Goal: Task Accomplishment & Management: Use online tool/utility

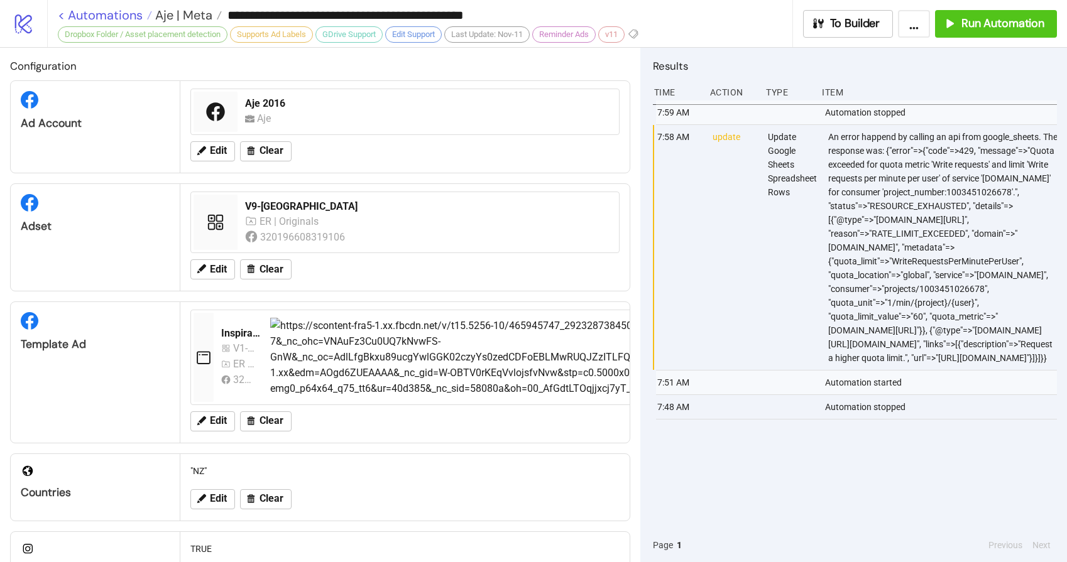
click at [100, 17] on link "< Automations" at bounding box center [105, 15] width 94 height 13
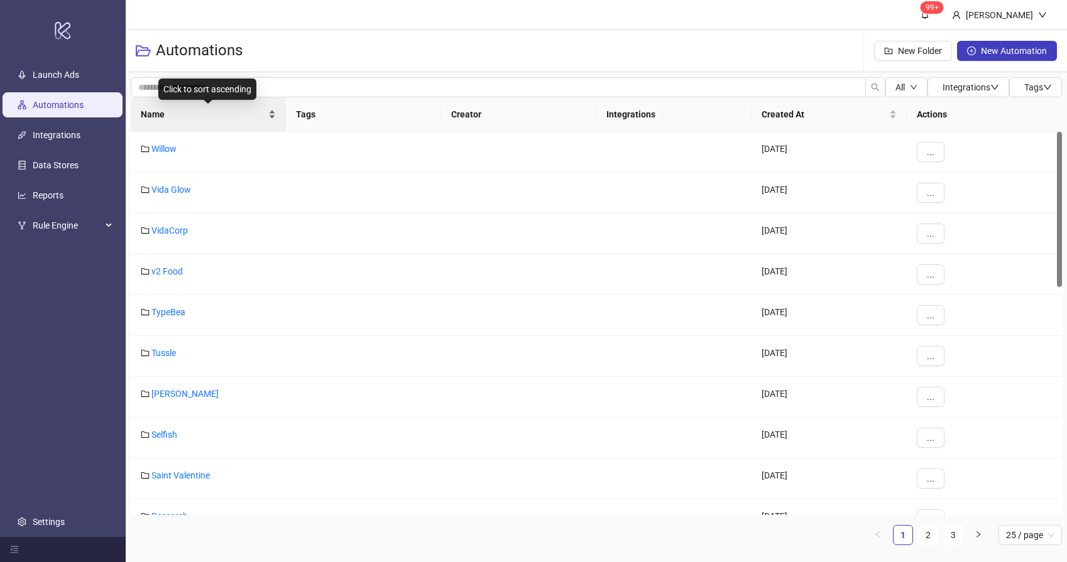
click at [176, 121] on span "Name" at bounding box center [203, 114] width 125 height 14
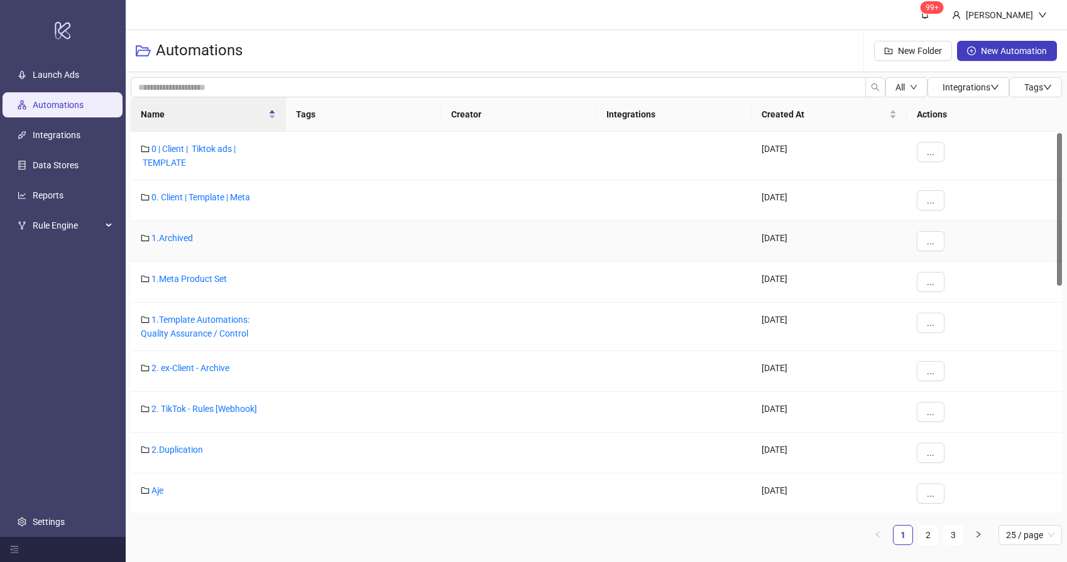
scroll to position [246, 0]
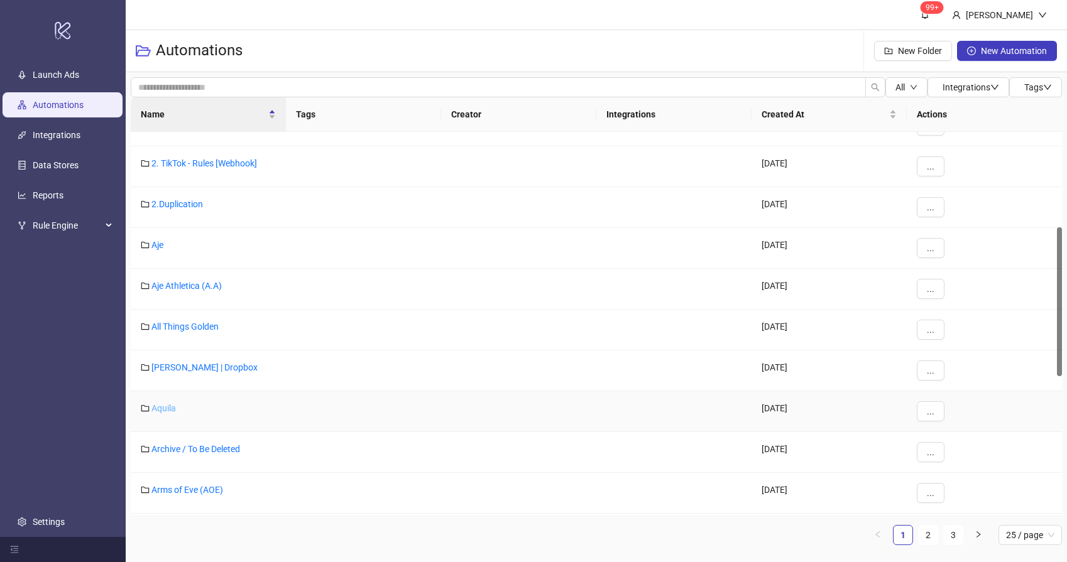
click at [167, 405] on link "Aquila" at bounding box center [163, 408] width 25 height 10
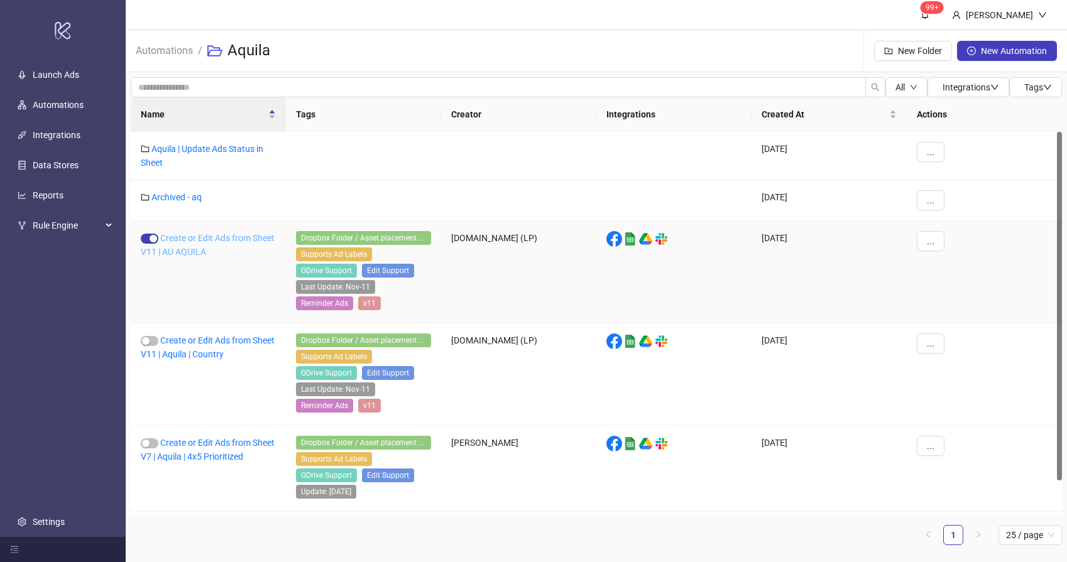
click at [192, 240] on link "Create or Edit Ads from Sheet V11 | AU AQUILA" at bounding box center [208, 245] width 134 height 24
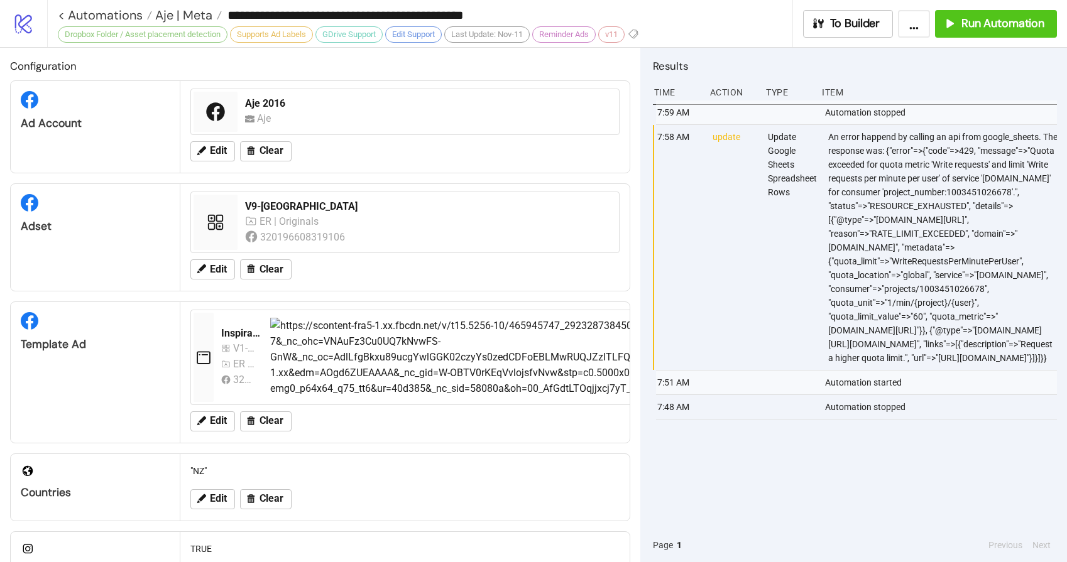
type input "**********"
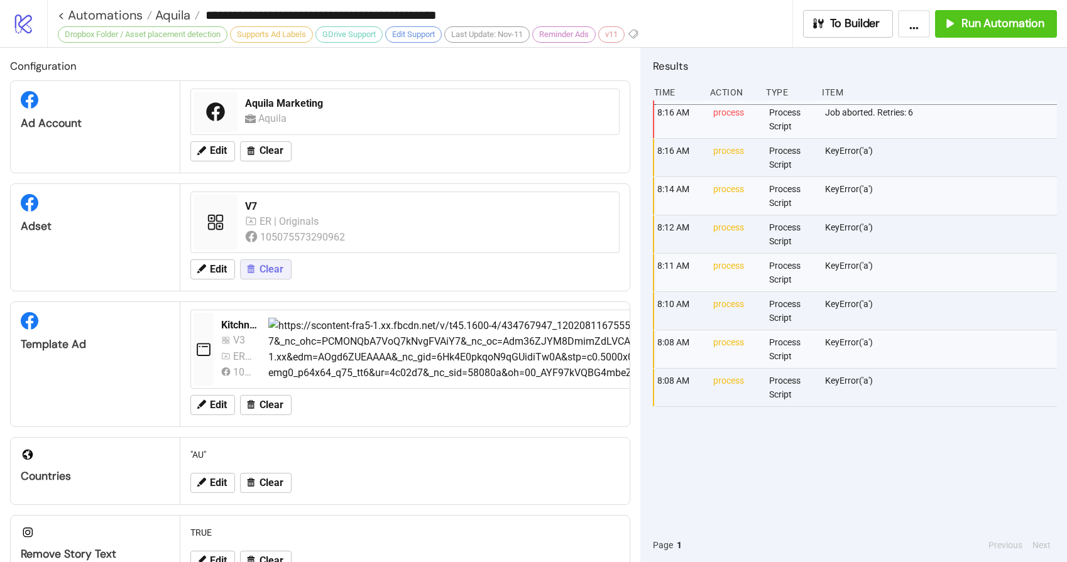
click at [270, 264] on span "Clear" at bounding box center [272, 269] width 24 height 11
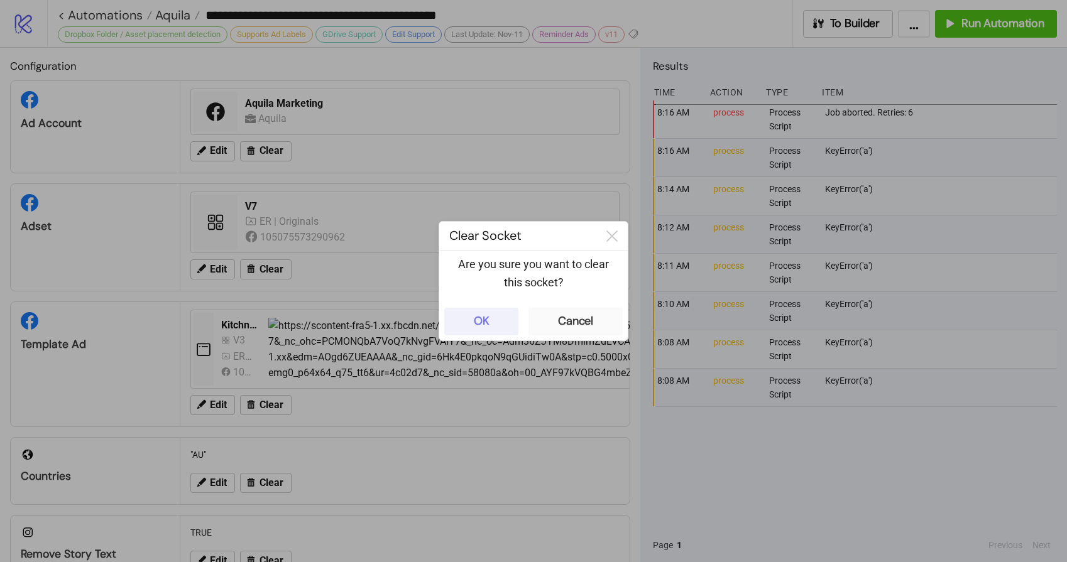
click at [478, 325] on div "OK" at bounding box center [482, 321] width 16 height 14
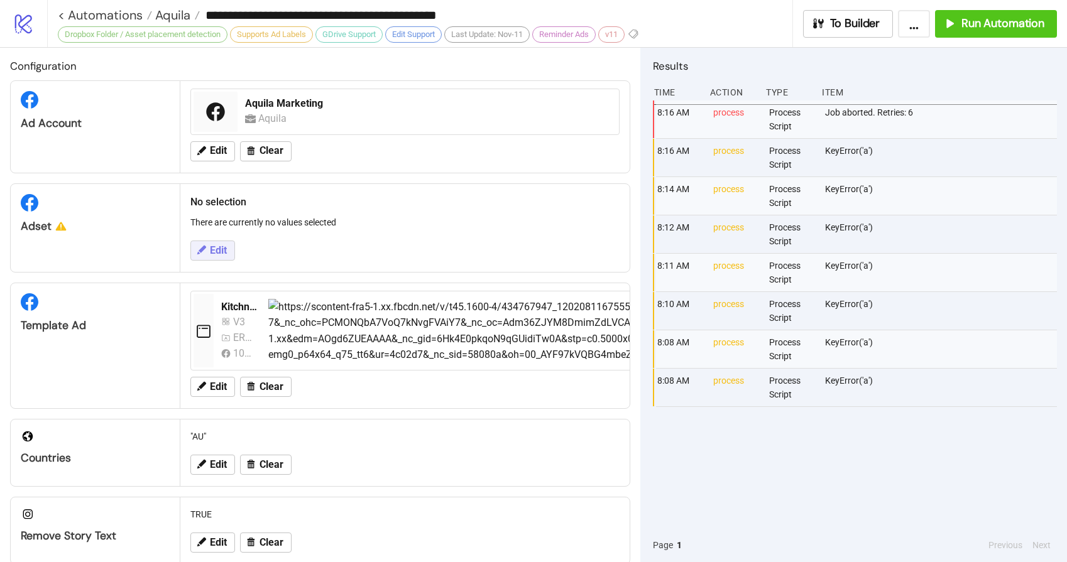
click at [219, 249] on span "Edit" at bounding box center [218, 250] width 17 height 11
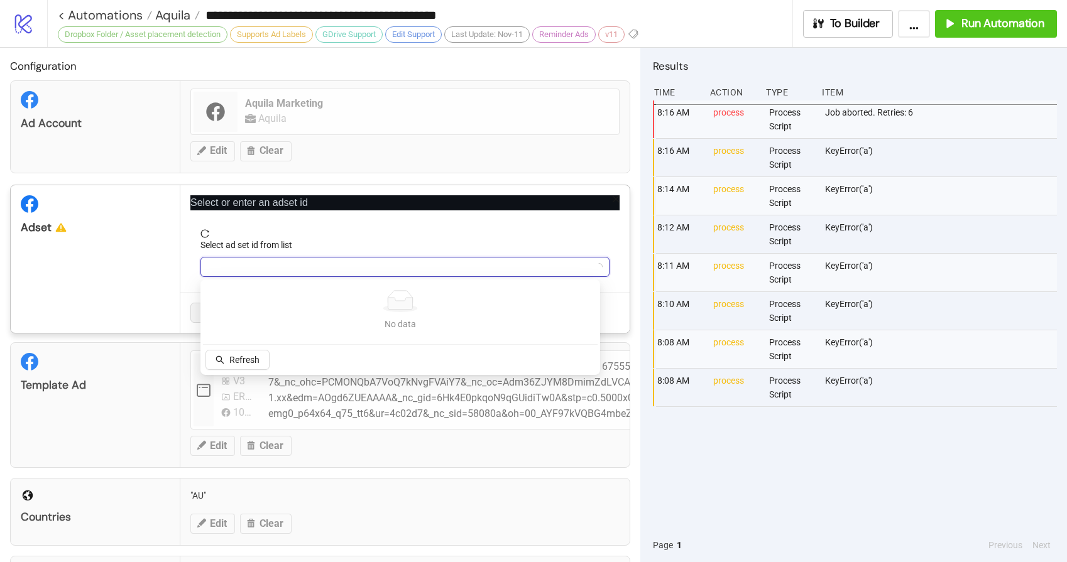
click at [283, 265] on input "Select ad set id from list" at bounding box center [399, 267] width 383 height 19
paste input "**********"
type input "**********"
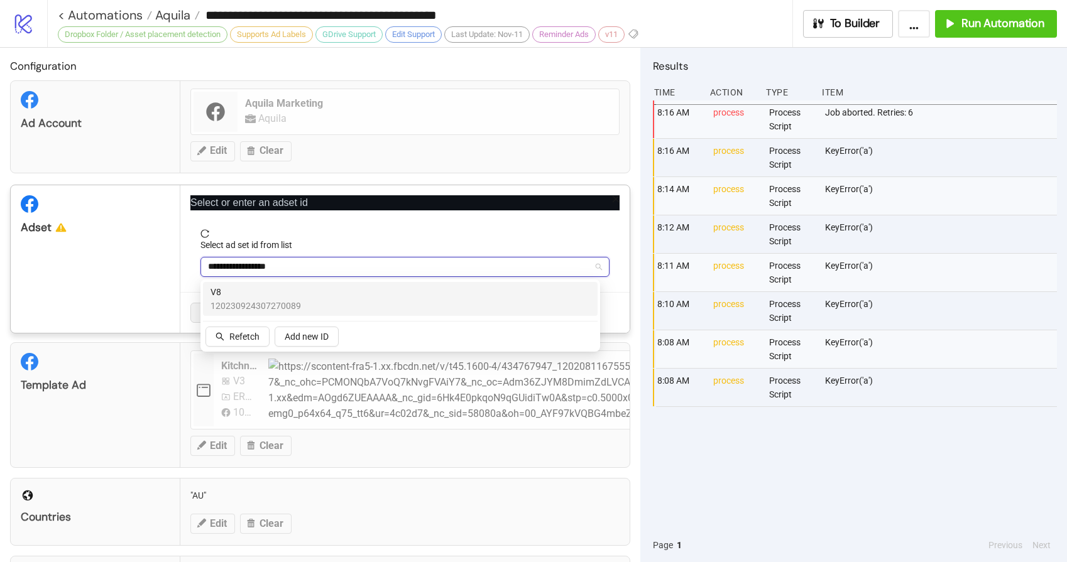
click at [245, 303] on span "120230924307270089" at bounding box center [256, 306] width 90 height 14
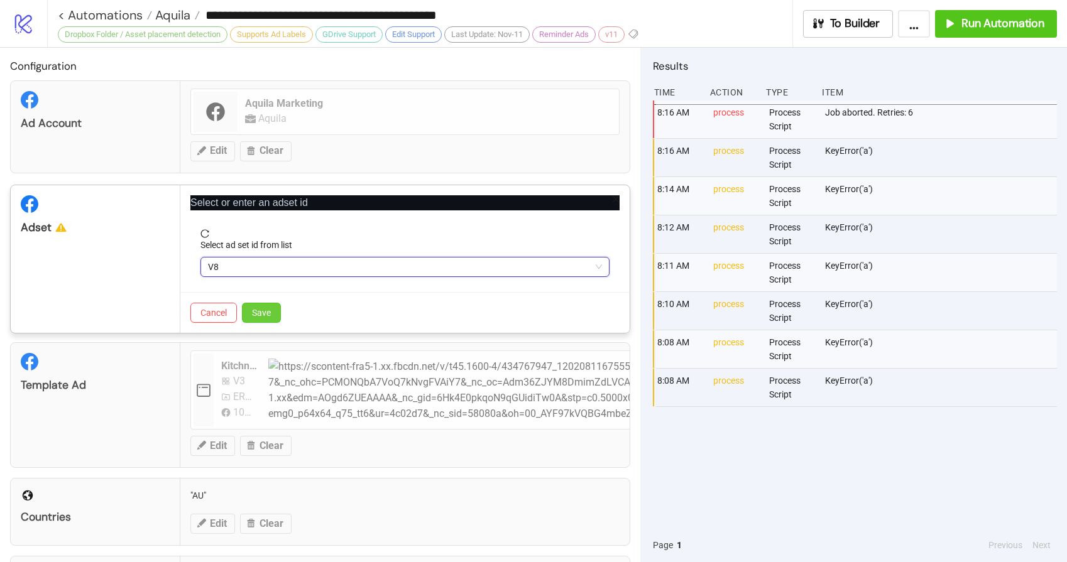
click at [275, 315] on button "Save" at bounding box center [261, 313] width 39 height 20
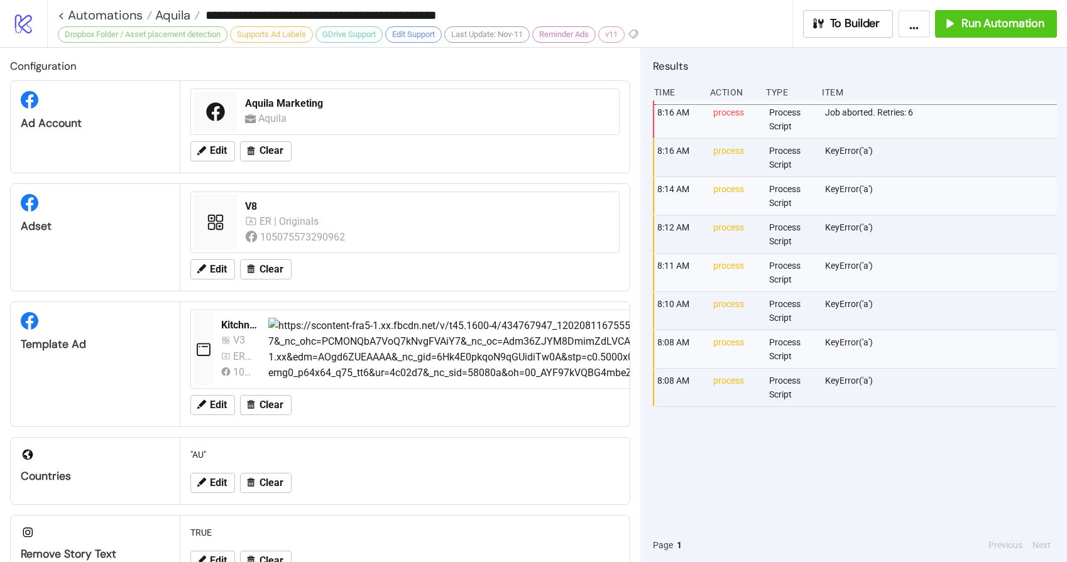
click at [833, 469] on div "8:16 AM process Process Script Job aborted. Retries: 6 8:16 AM process Process …" at bounding box center [855, 315] width 404 height 428
click at [978, 16] on span "Run Automation" at bounding box center [1002, 23] width 83 height 14
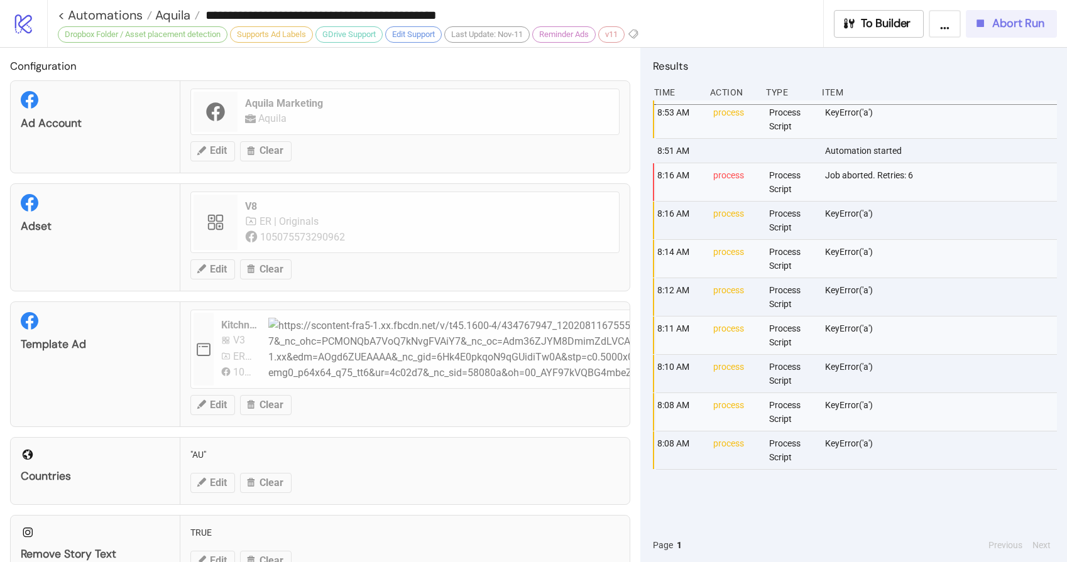
click at [1024, 27] on span "Abort Run" at bounding box center [1018, 23] width 52 height 14
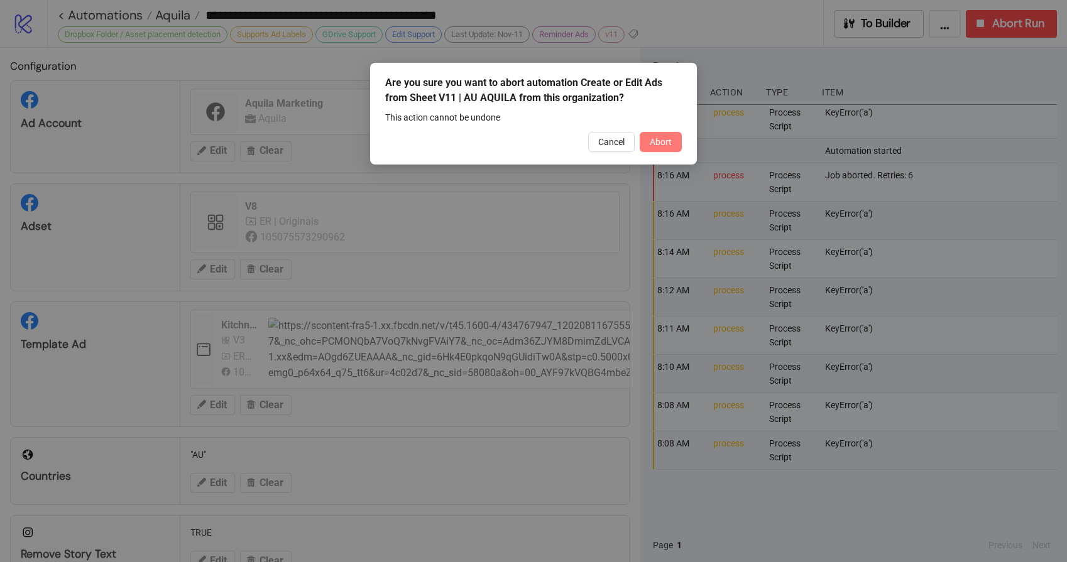
click at [653, 148] on button "Abort" at bounding box center [661, 142] width 42 height 20
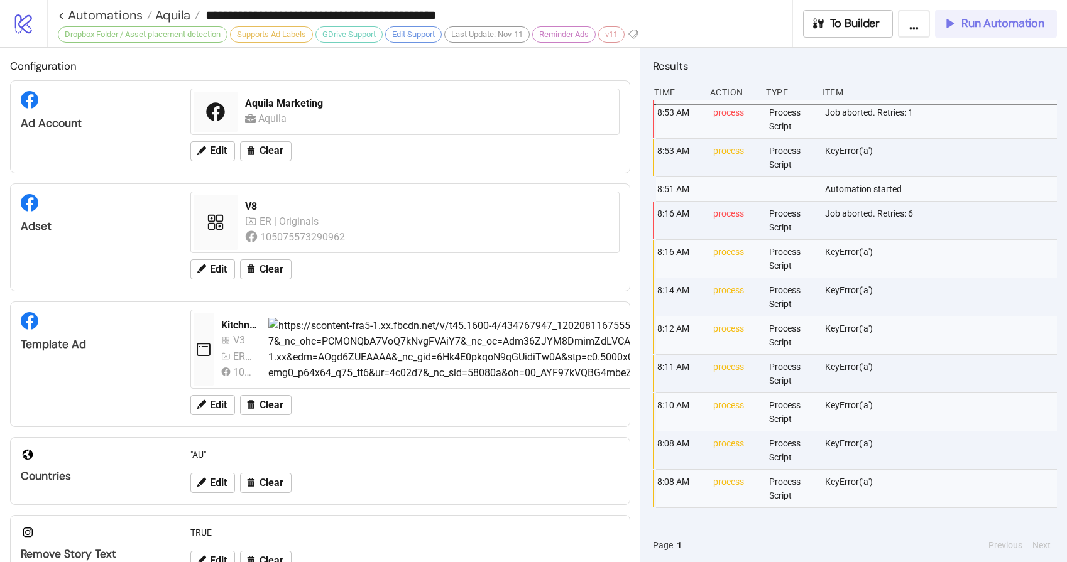
click at [1012, 28] on span "Run Automation" at bounding box center [1002, 23] width 83 height 14
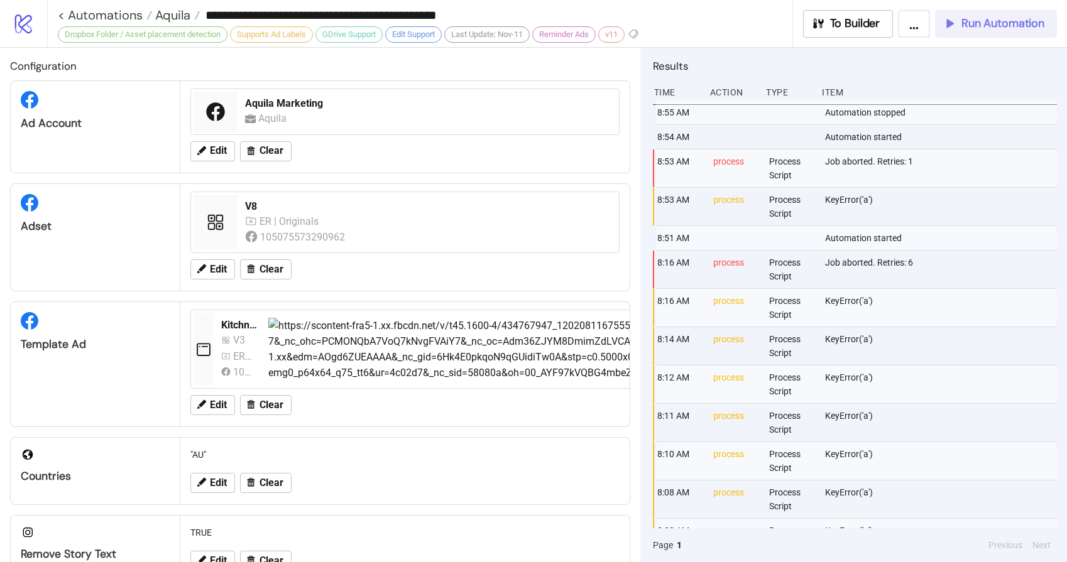
click at [982, 30] on span "Run Automation" at bounding box center [1002, 23] width 83 height 14
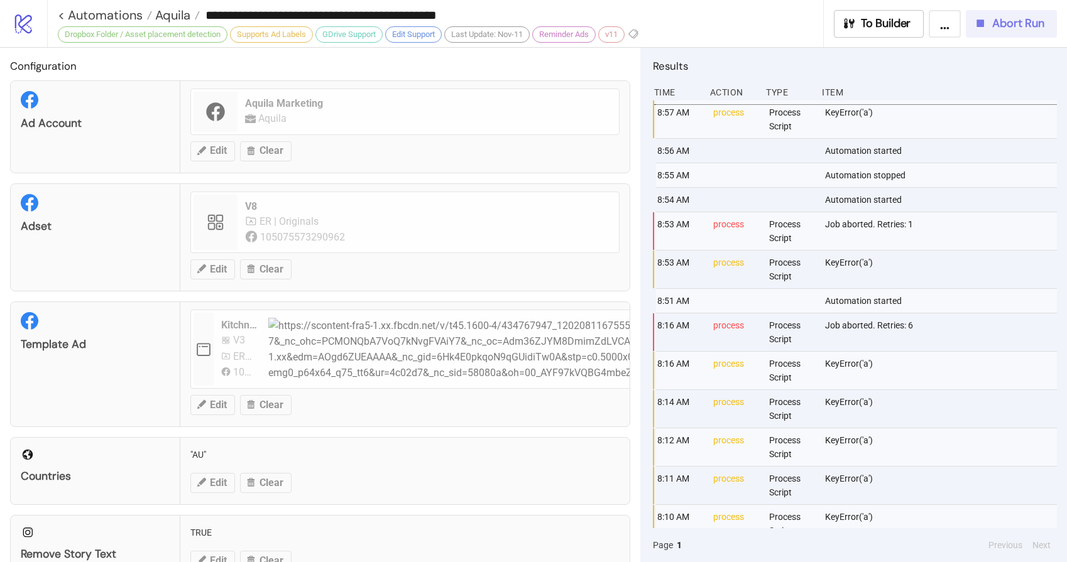
click at [1014, 25] on span "Abort Run" at bounding box center [1018, 23] width 52 height 14
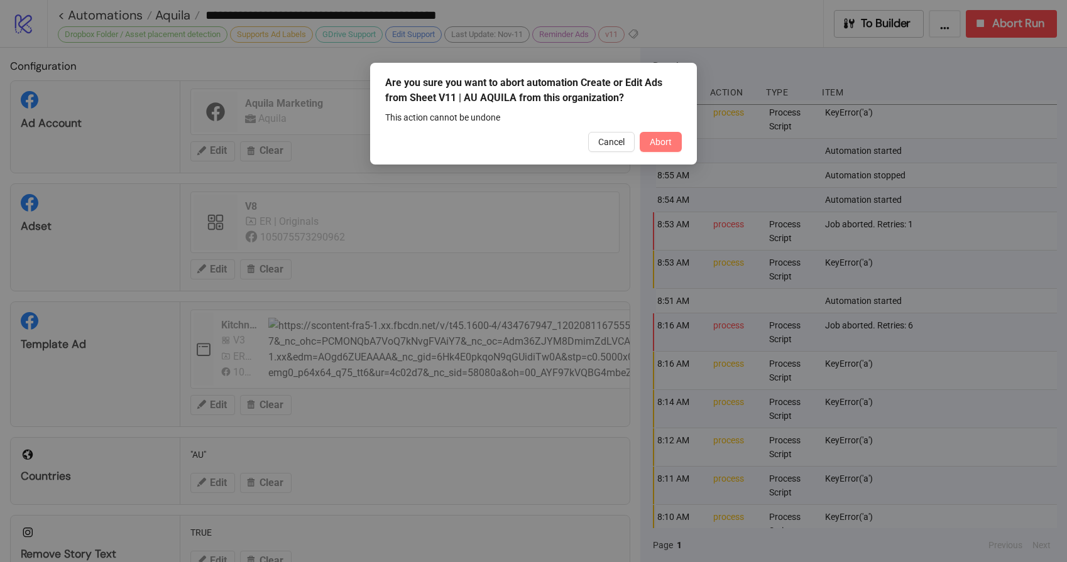
click at [657, 143] on span "Abort" at bounding box center [661, 142] width 22 height 10
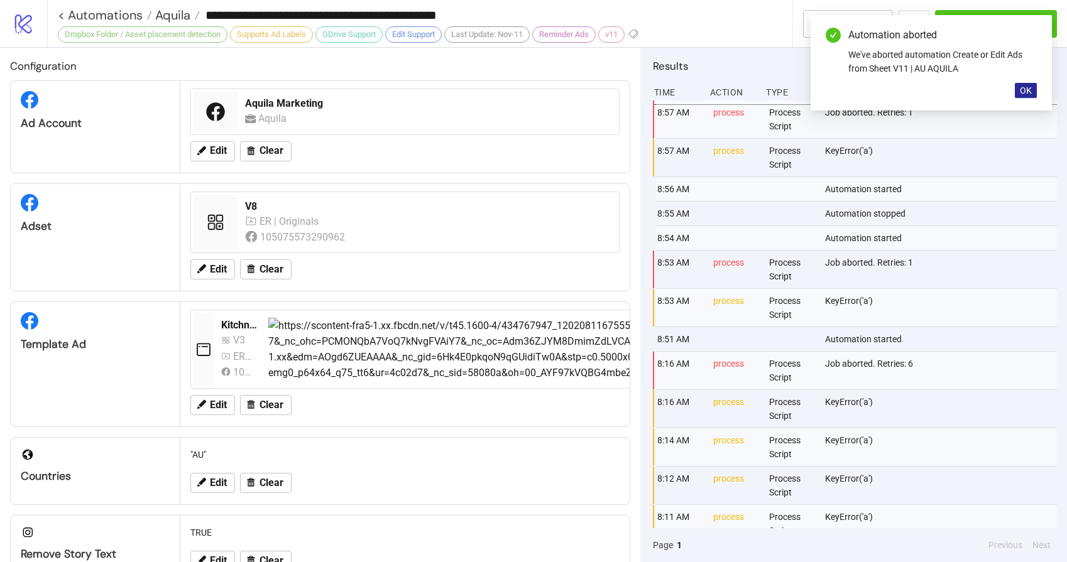
click at [1020, 87] on span "OK" at bounding box center [1026, 90] width 12 height 10
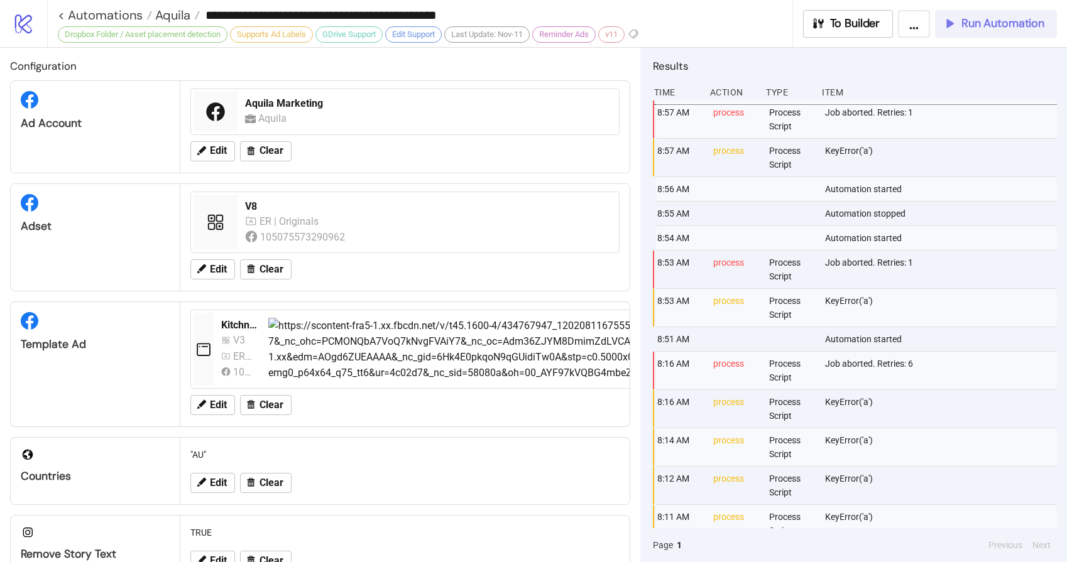
click at [1009, 28] on span "Run Automation" at bounding box center [1002, 23] width 83 height 14
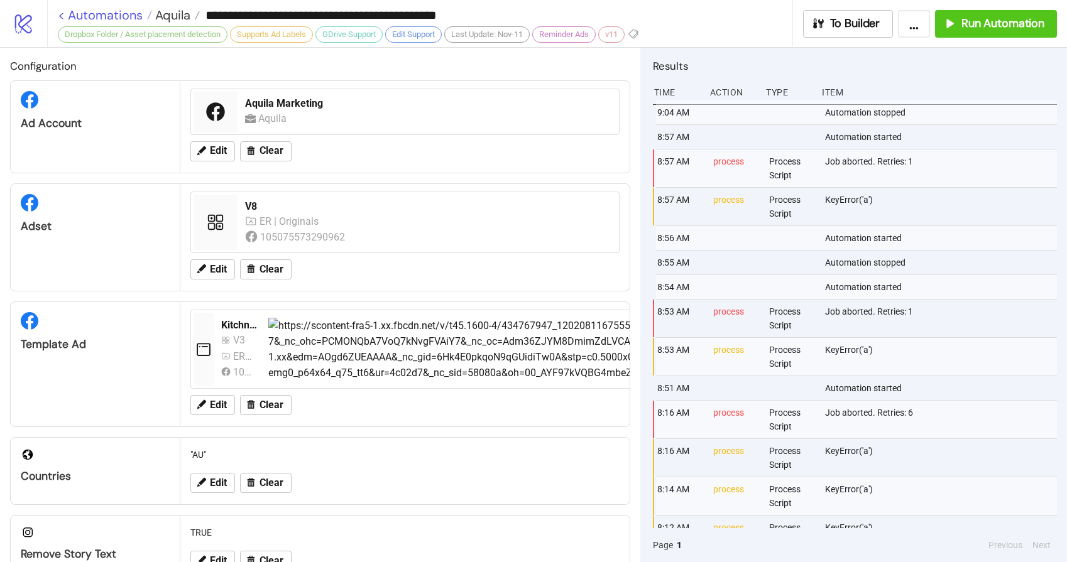
click at [96, 9] on link "< Automations" at bounding box center [105, 15] width 94 height 13
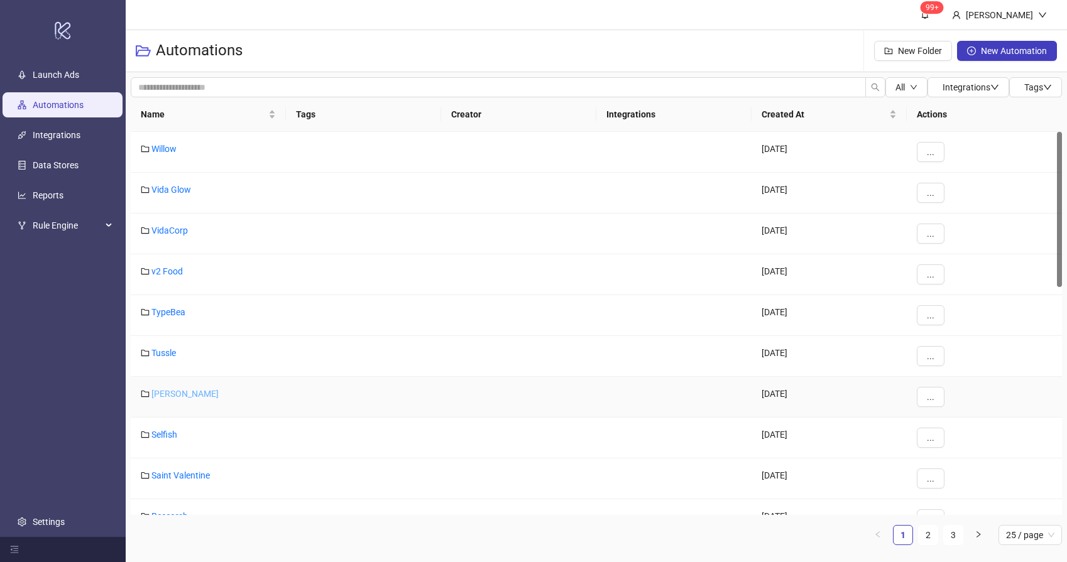
click at [172, 393] on link "[PERSON_NAME]" at bounding box center [184, 394] width 67 height 10
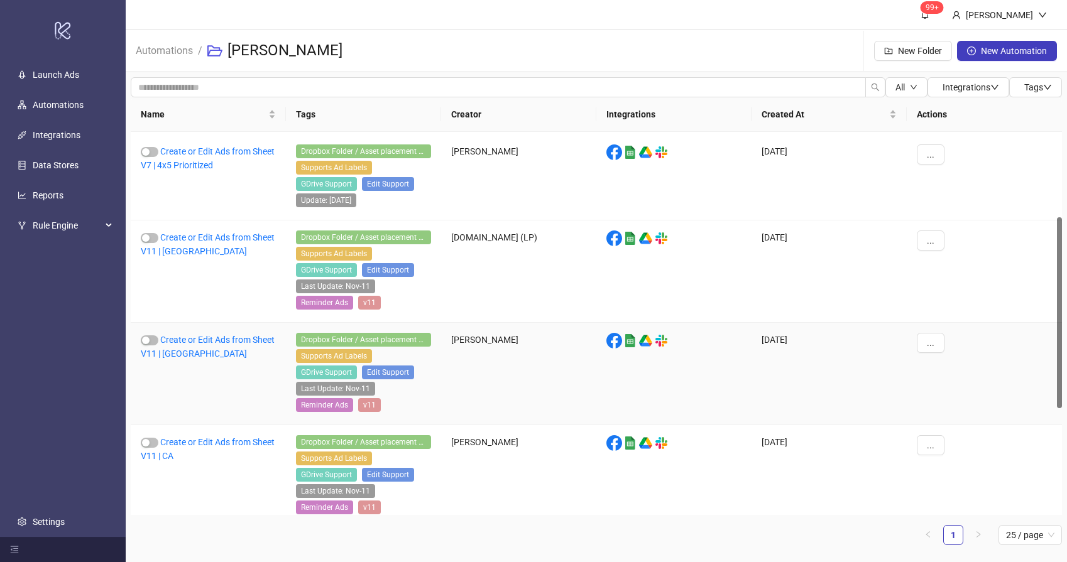
scroll to position [317, 0]
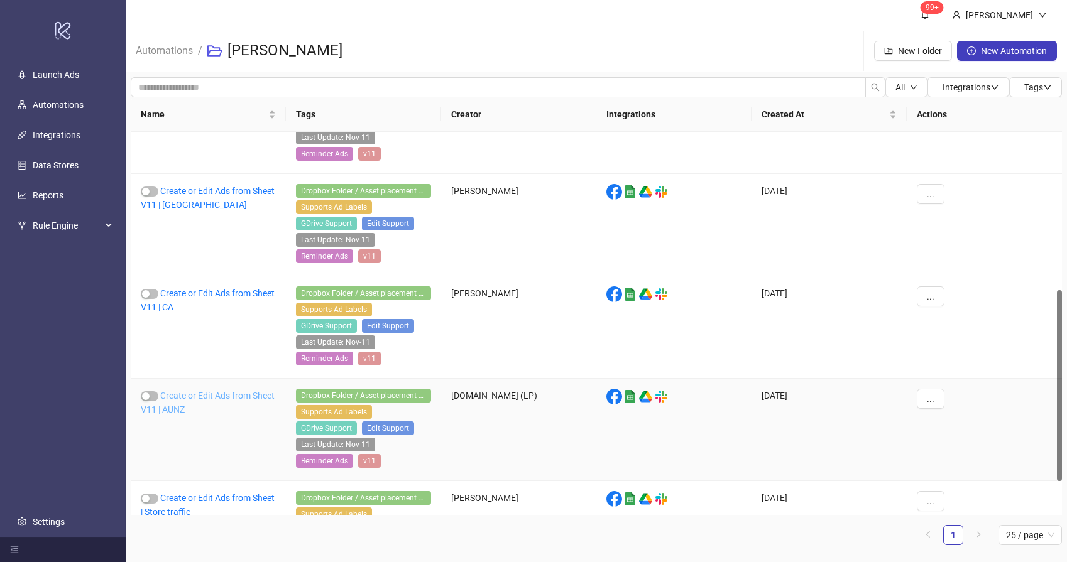
click at [194, 410] on link "Create or Edit Ads from Sheet V11 | AUNZ" at bounding box center [208, 403] width 134 height 24
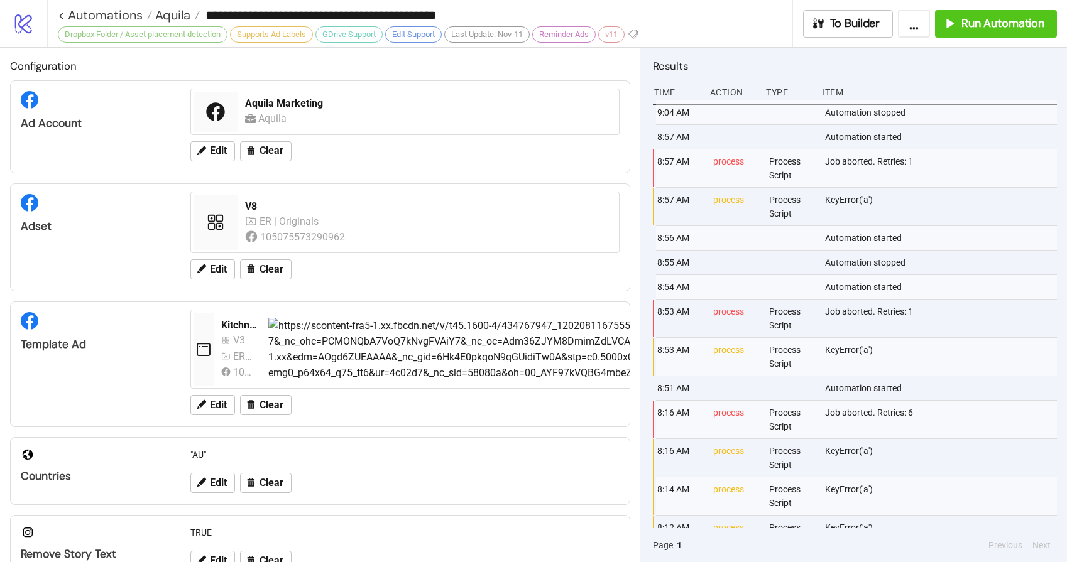
type input "**********"
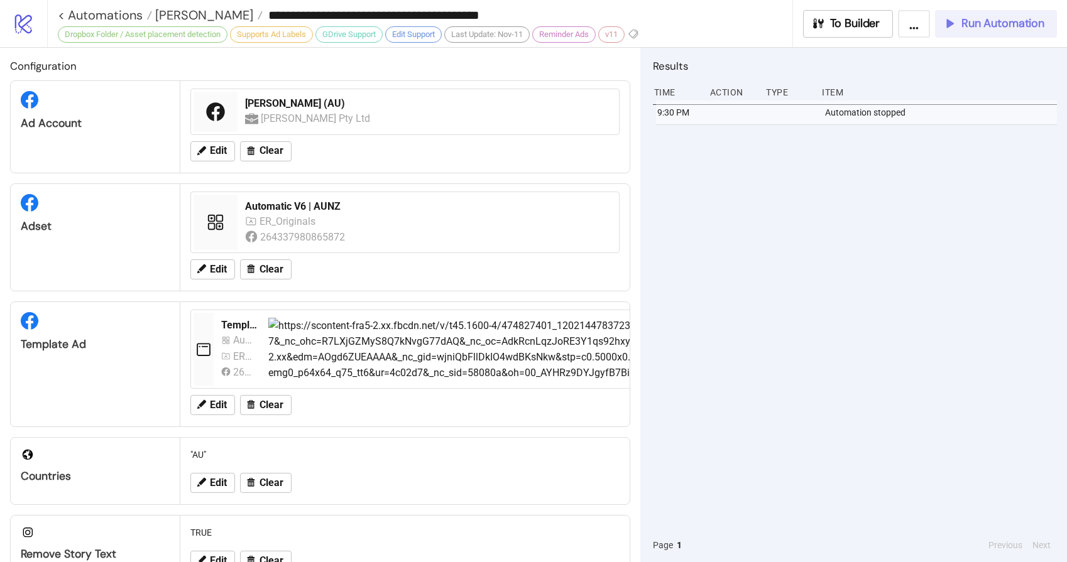
click at [978, 23] on span "Run Automation" at bounding box center [1002, 23] width 83 height 14
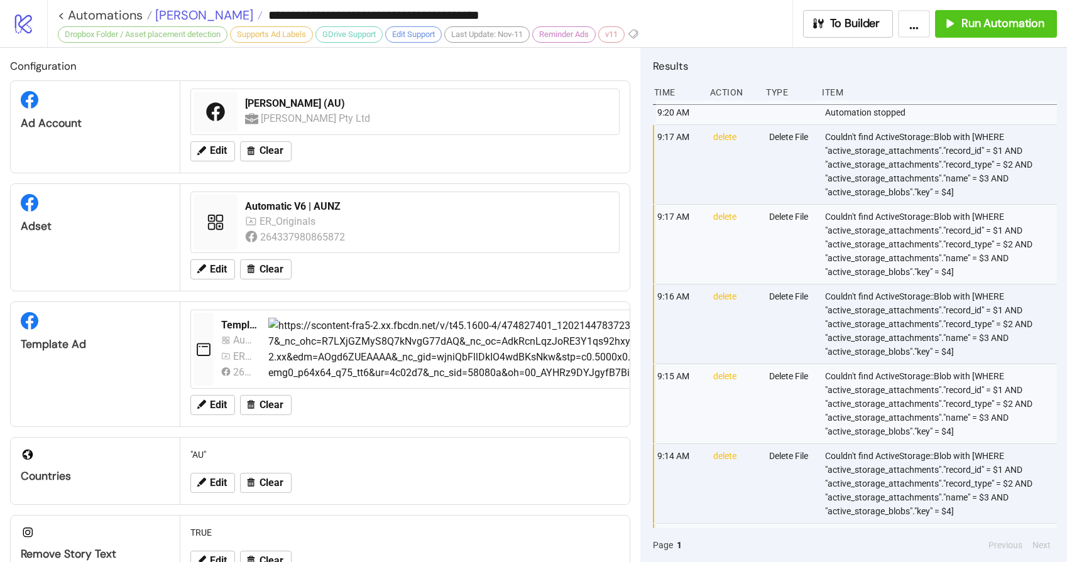
click at [186, 16] on span "[PERSON_NAME]" at bounding box center [202, 15] width 101 height 16
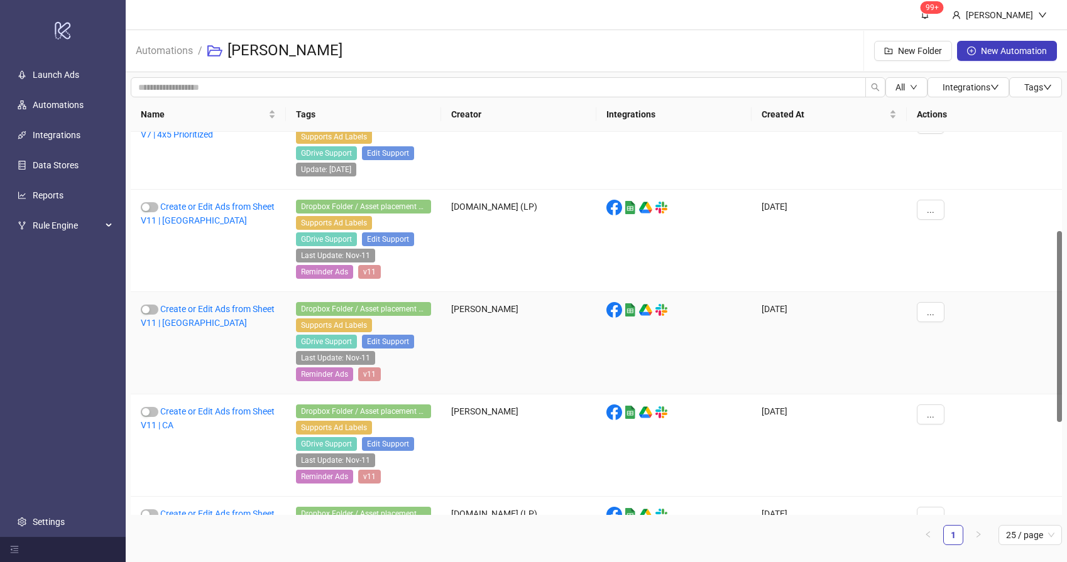
scroll to position [146, 0]
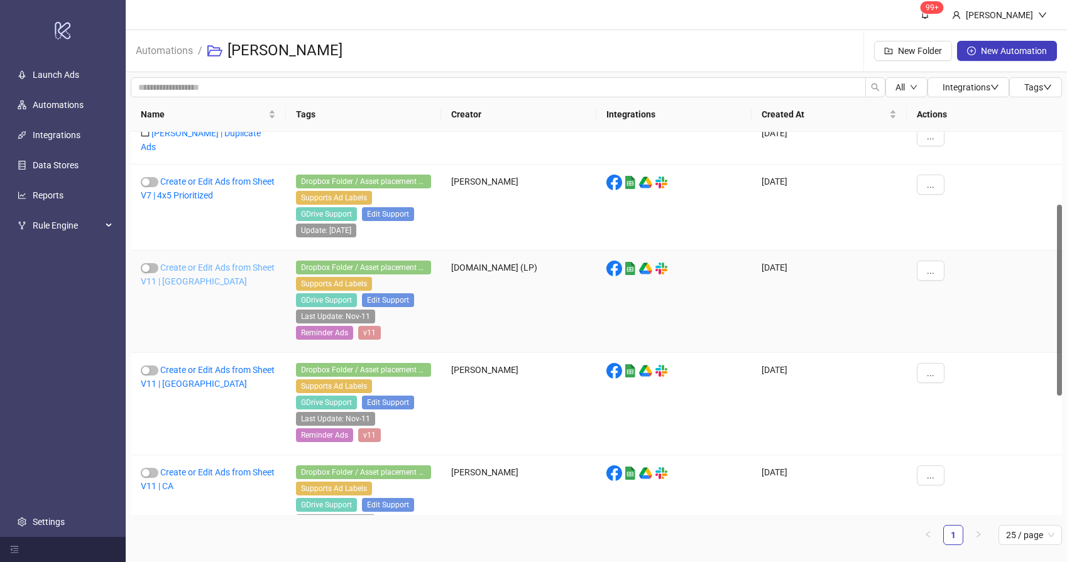
click at [192, 263] on link "Create or Edit Ads from Sheet V11 | [GEOGRAPHIC_DATA]" at bounding box center [208, 275] width 134 height 24
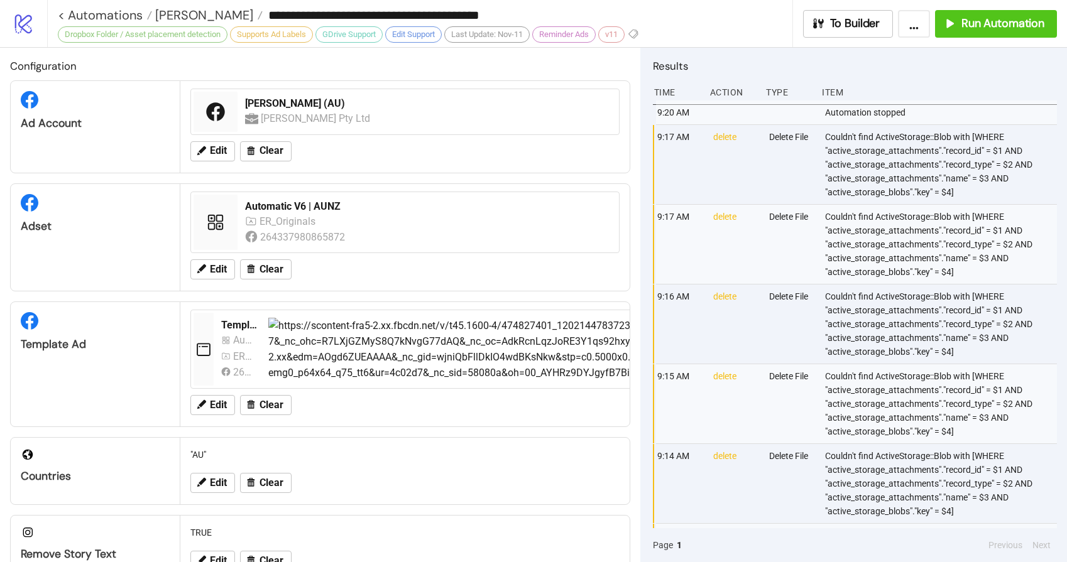
type input "**********"
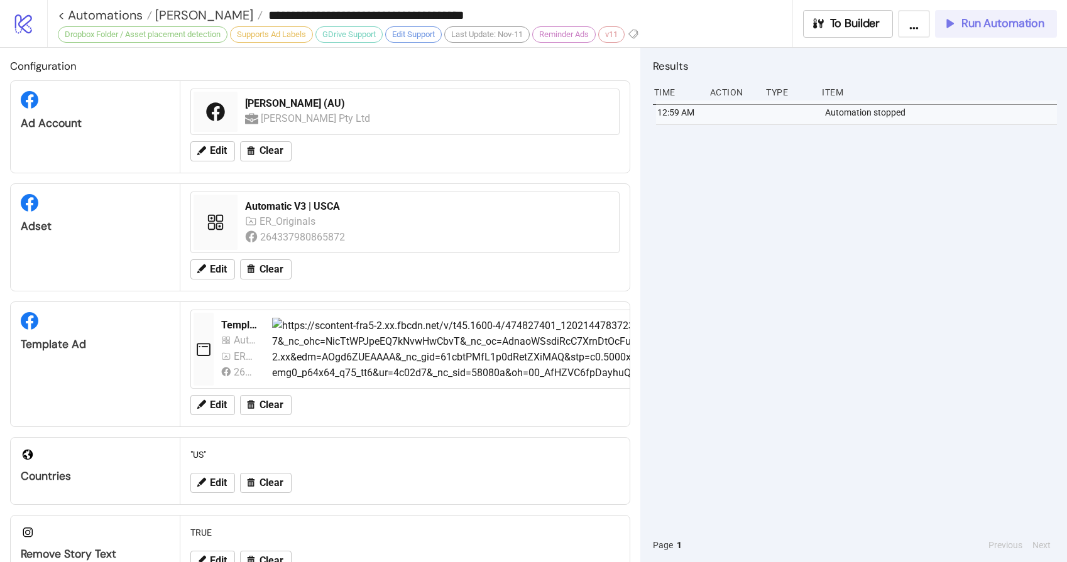
click at [985, 16] on span "Run Automation" at bounding box center [1002, 23] width 83 height 14
